Goal: Find specific page/section: Find specific page/section

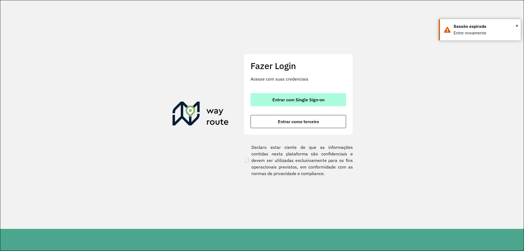
click at [274, 97] on span "Entrar com Single Sign-on" at bounding box center [298, 99] width 52 height 4
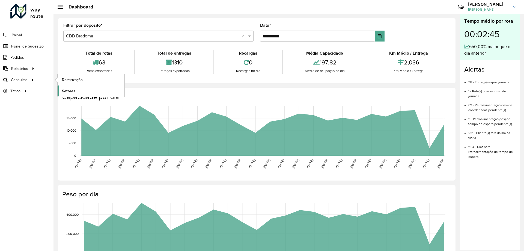
click at [76, 89] on link "Setores" at bounding box center [91, 90] width 67 height 11
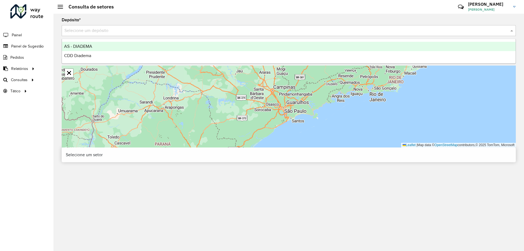
click at [140, 28] on input "text" at bounding box center [283, 31] width 438 height 7
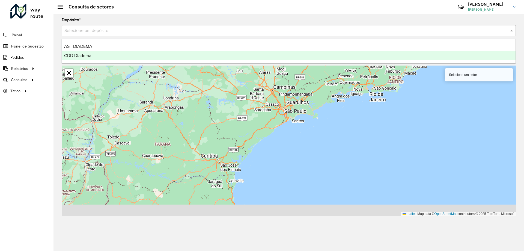
click at [100, 55] on div "CDD Diadema" at bounding box center [288, 55] width 453 height 9
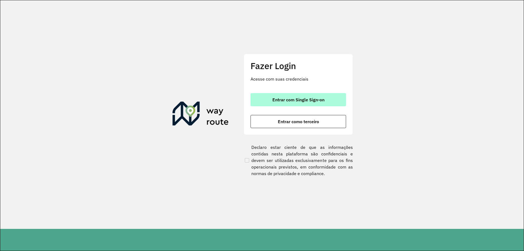
click at [287, 97] on span "Entrar com Single Sign-on" at bounding box center [298, 99] width 52 height 4
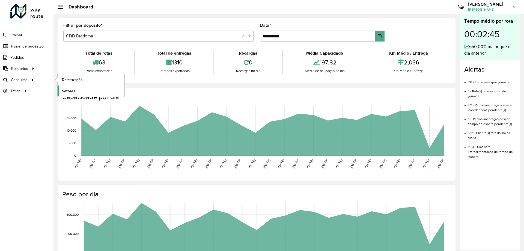
click at [79, 88] on link "Setores" at bounding box center [91, 90] width 67 height 11
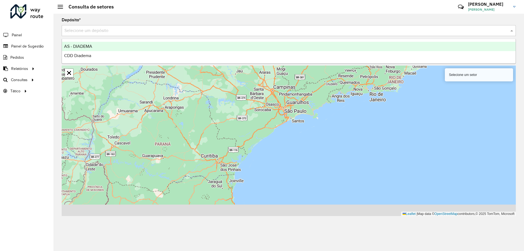
click at [119, 33] on input "text" at bounding box center [283, 31] width 438 height 7
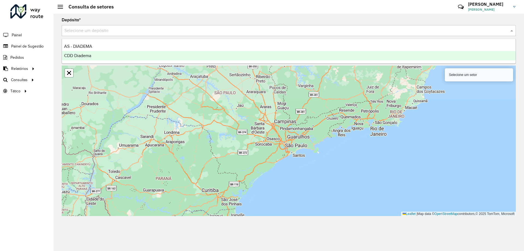
click at [89, 54] on span "CDD Diadema" at bounding box center [77, 55] width 27 height 5
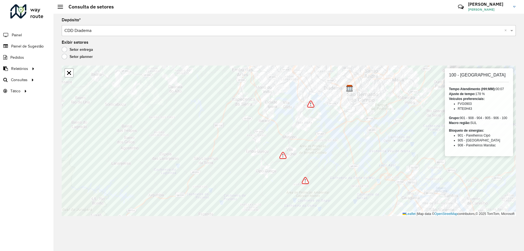
click at [309, 106] on img at bounding box center [310, 103] width 7 height 7
